Goal: Information Seeking & Learning: Check status

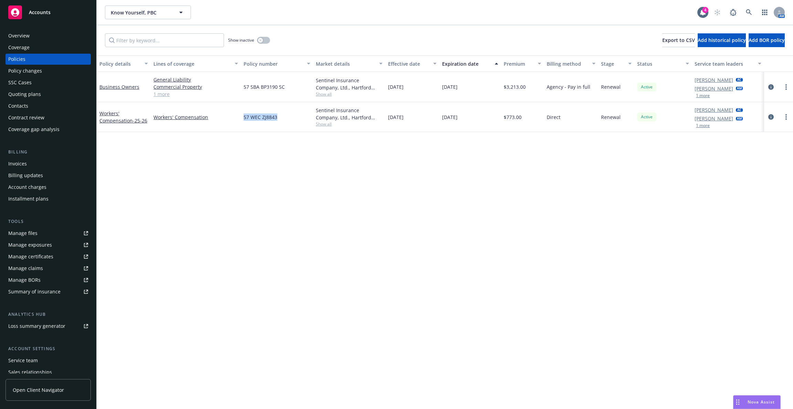
drag, startPoint x: 280, startPoint y: 118, endPoint x: 245, endPoint y: 117, distance: 34.8
click at [245, 117] on div "57 WEC ZJ8843" at bounding box center [277, 117] width 72 height 30
copy span "57 WEC ZJ8843"
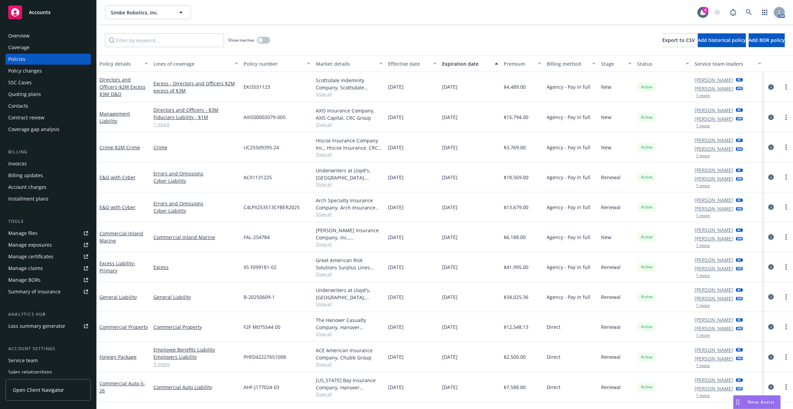
click at [768, 237] on link "circleInformation" at bounding box center [771, 237] width 8 height 8
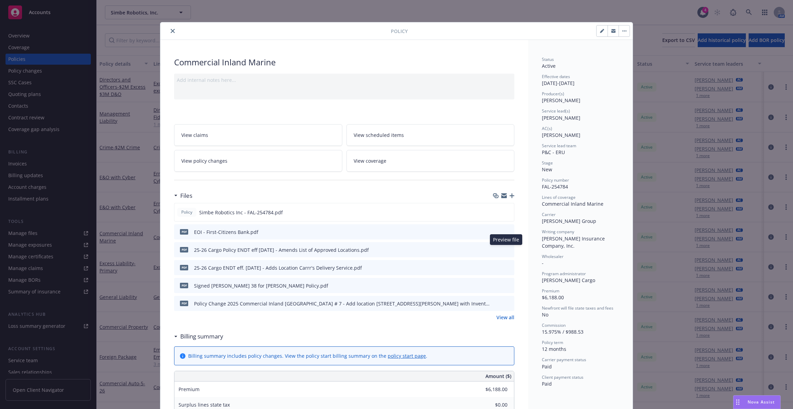
click at [508, 249] on icon "preview file" at bounding box center [508, 249] width 6 height 5
click at [138, 100] on div "Policy Commercial Inland Marine Add internal notes here... View claims View sch…" at bounding box center [396, 204] width 793 height 409
click at [39, 161] on div "Policy Commercial Inland Marine Add internal notes here... View claims View sch…" at bounding box center [396, 204] width 793 height 409
click at [39, 164] on div "Policy Commercial Inland Marine Add internal notes here... View claims View sch…" at bounding box center [396, 204] width 793 height 409
click at [170, 33] on button "close" at bounding box center [173, 31] width 8 height 8
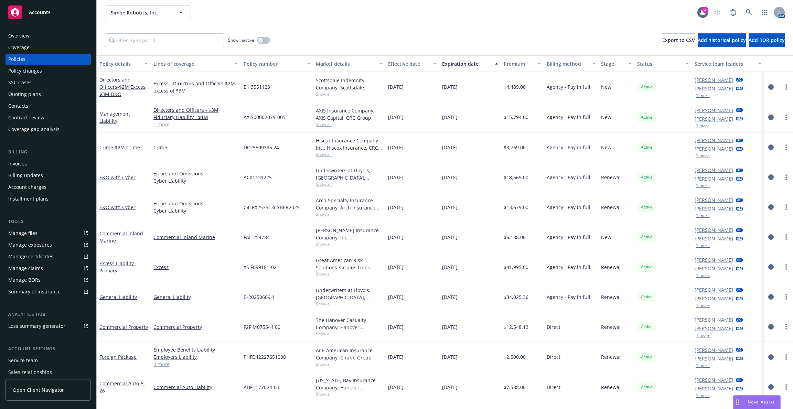
click at [57, 166] on div "Invoices" at bounding box center [48, 163] width 80 height 11
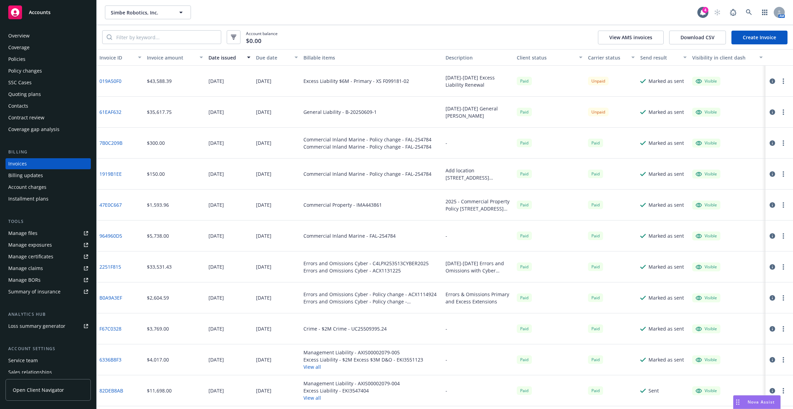
click at [770, 141] on icon "button" at bounding box center [773, 143] width 6 height 6
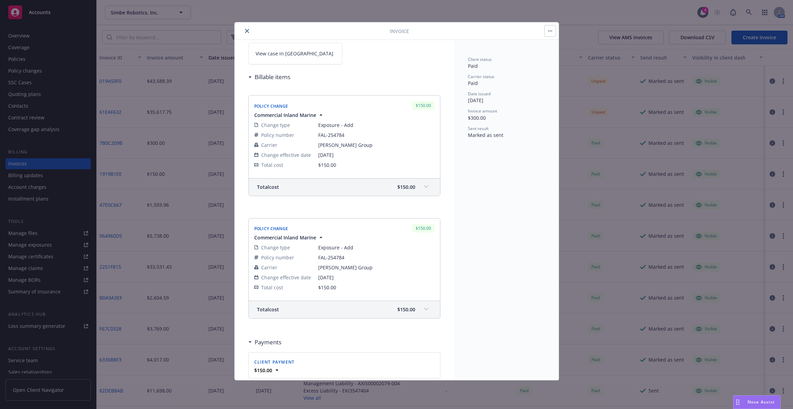
scroll to position [147, 0]
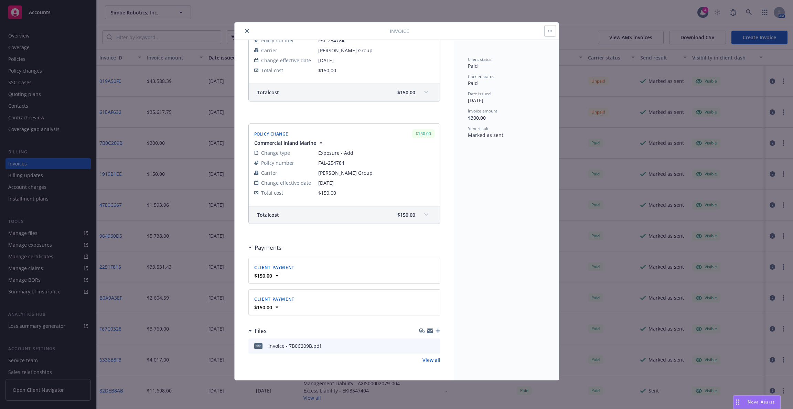
click at [247, 29] on icon "close" at bounding box center [247, 31] width 4 height 4
